Goal: Navigation & Orientation: Find specific page/section

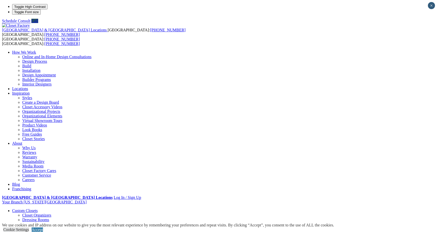
click at [46, 227] on link "Reach-in Closets" at bounding box center [36, 229] width 28 height 4
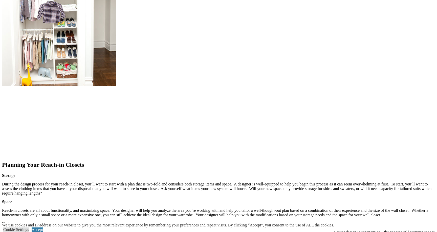
scroll to position [570, 0]
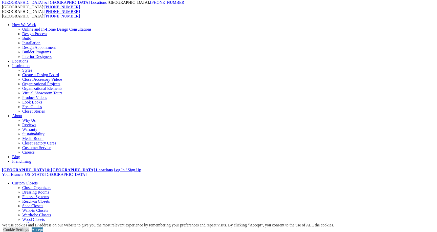
scroll to position [31, 0]
